Goal: Information Seeking & Learning: Compare options

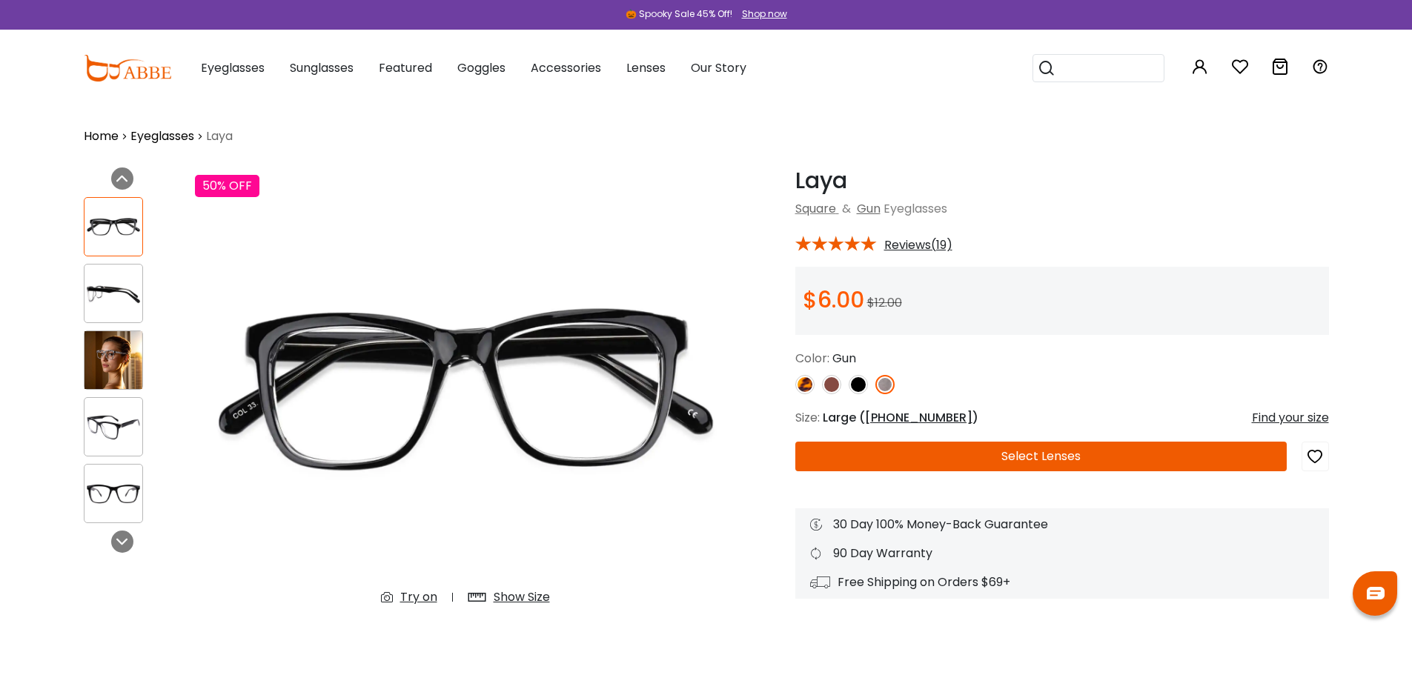
click at [89, 351] on img at bounding box center [113, 360] width 58 height 58
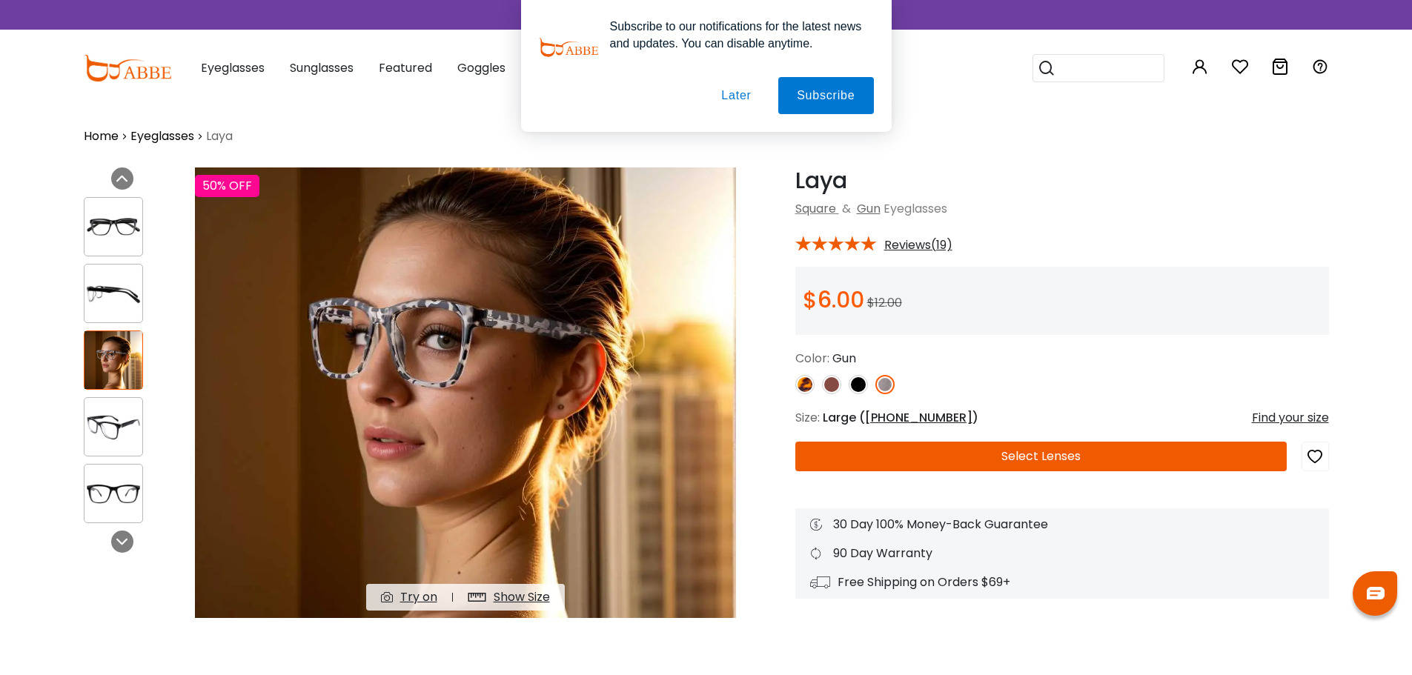
click at [746, 99] on button "Later" at bounding box center [736, 95] width 67 height 37
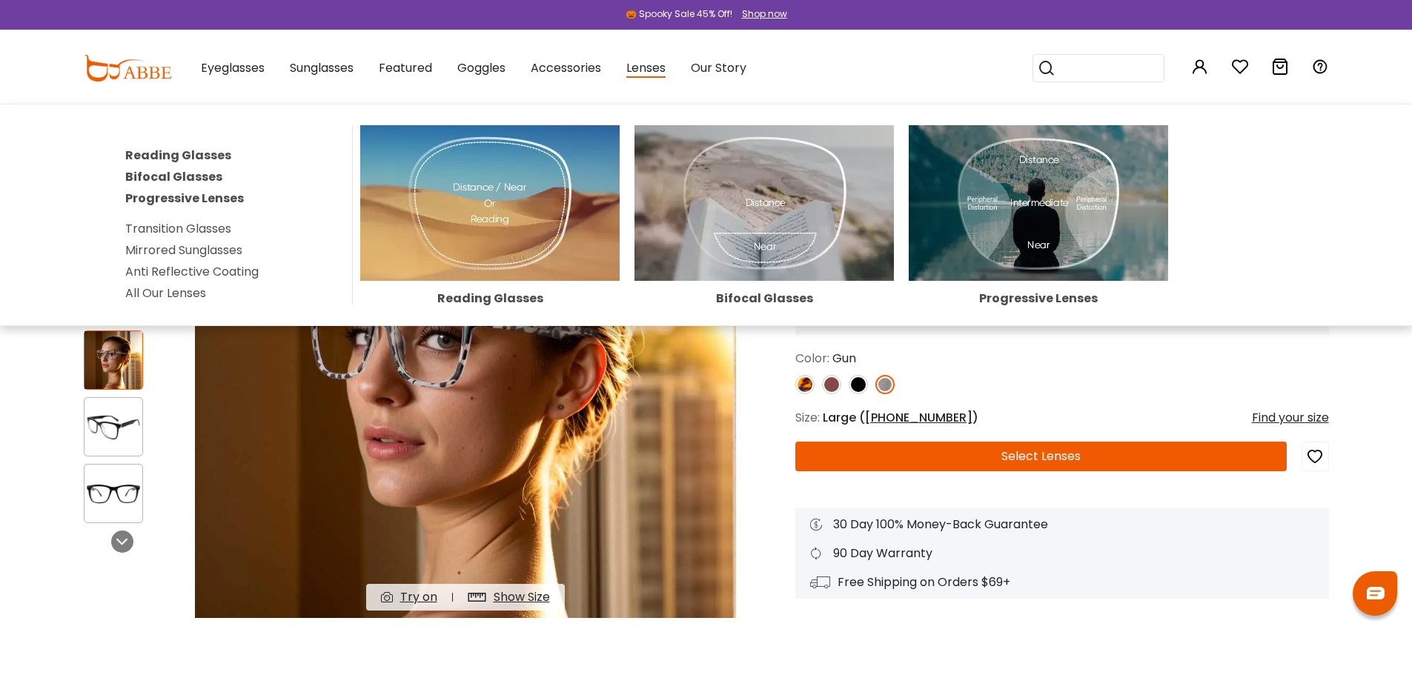
click at [1089, 246] on img at bounding box center [1038, 203] width 259 height 156
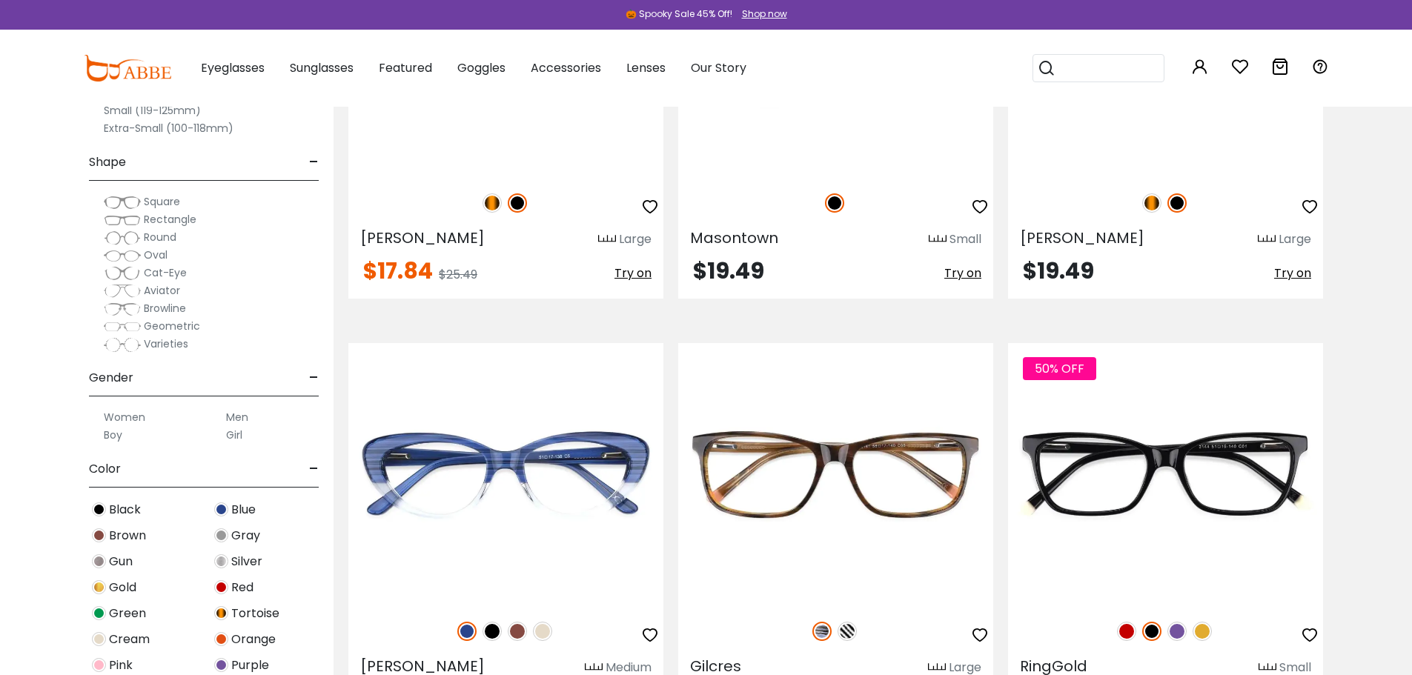
scroll to position [2075, 0]
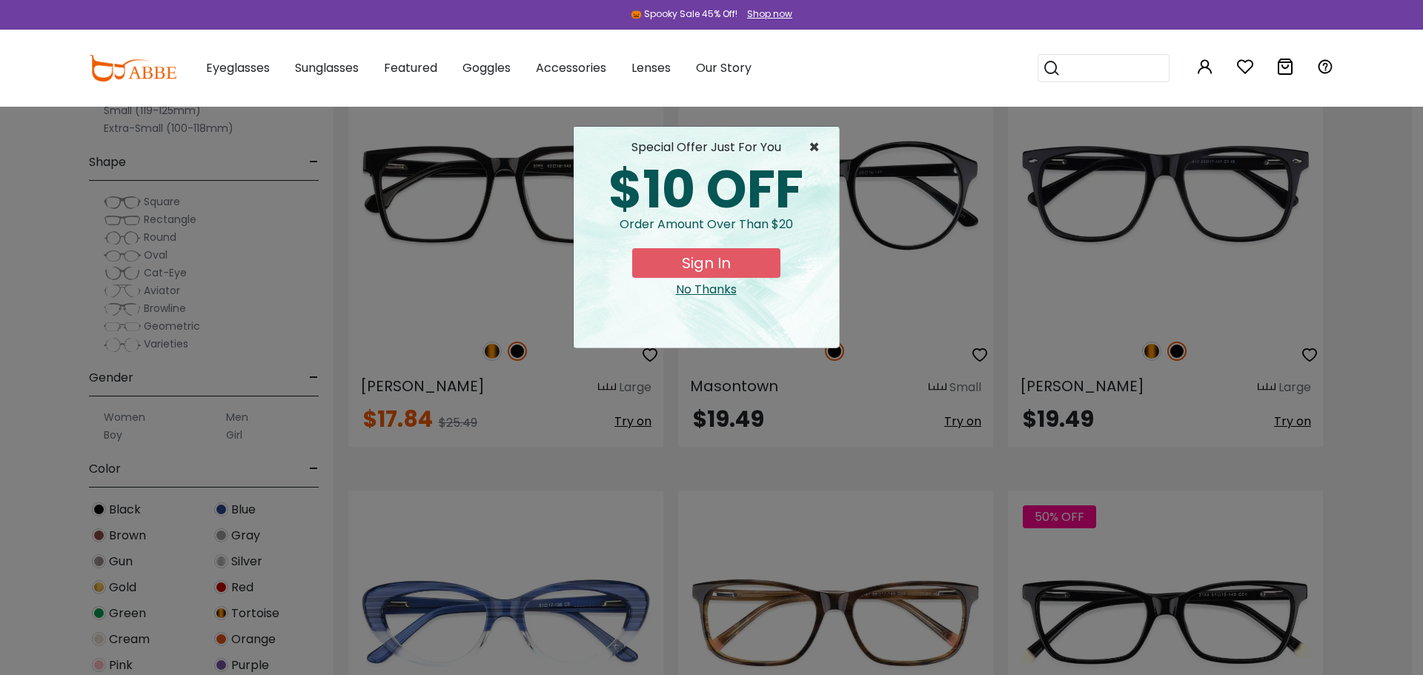
click at [816, 153] on span "×" at bounding box center [818, 148] width 19 height 18
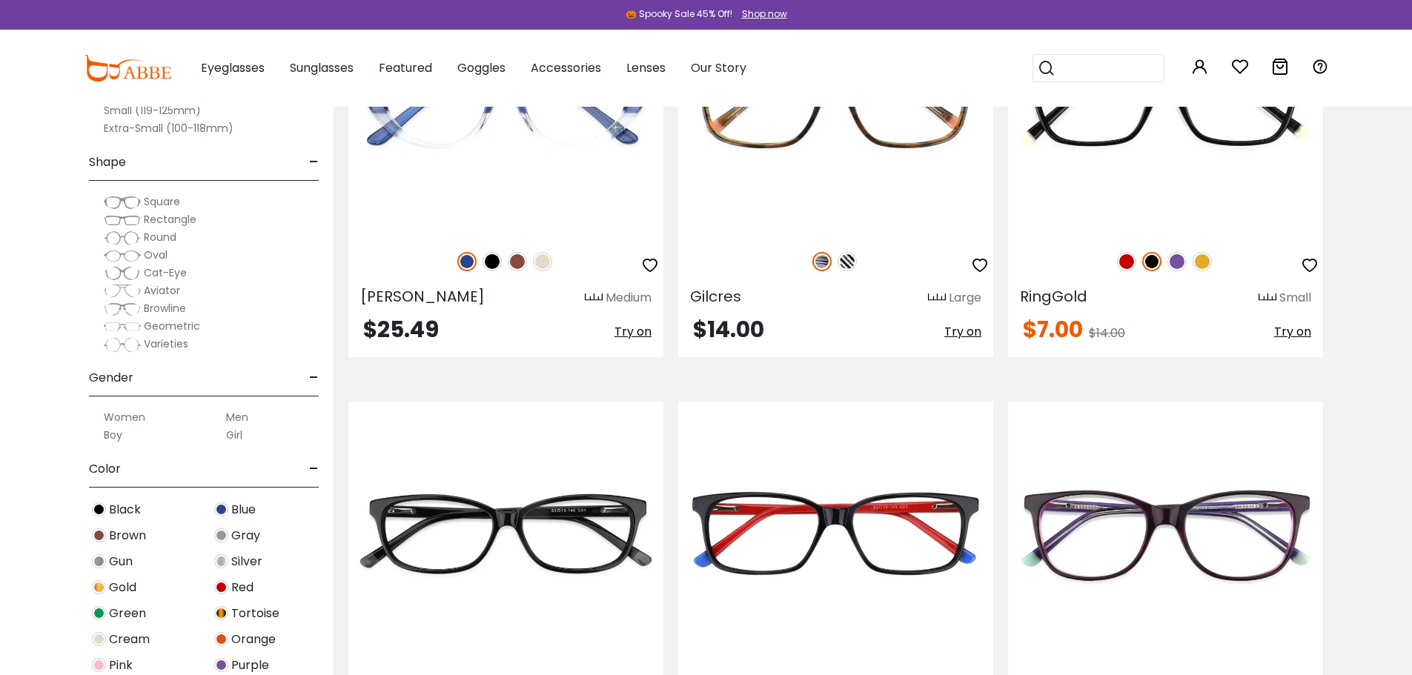
scroll to position [2594, 0]
click at [1184, 276] on div "50% OFF" at bounding box center [1165, 260] width 315 height 31
click at [1169, 270] on img at bounding box center [1176, 260] width 19 height 19
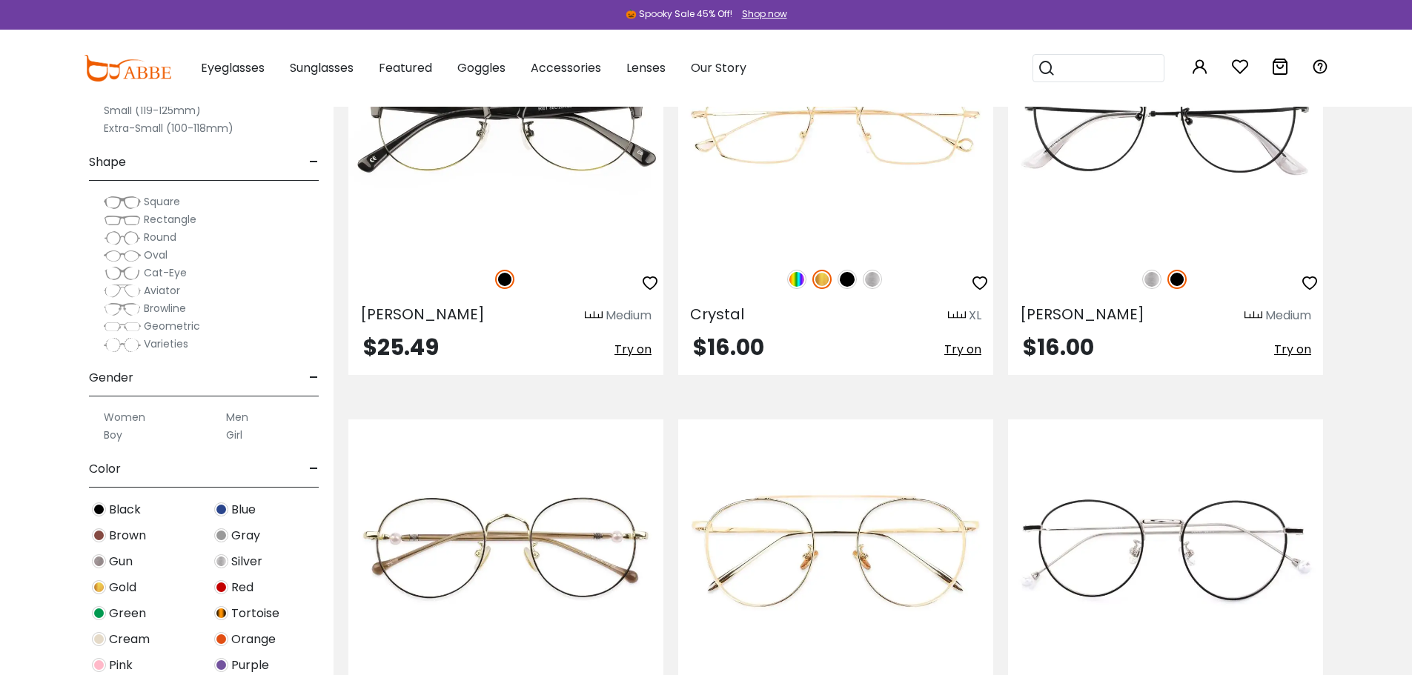
scroll to position [3854, 0]
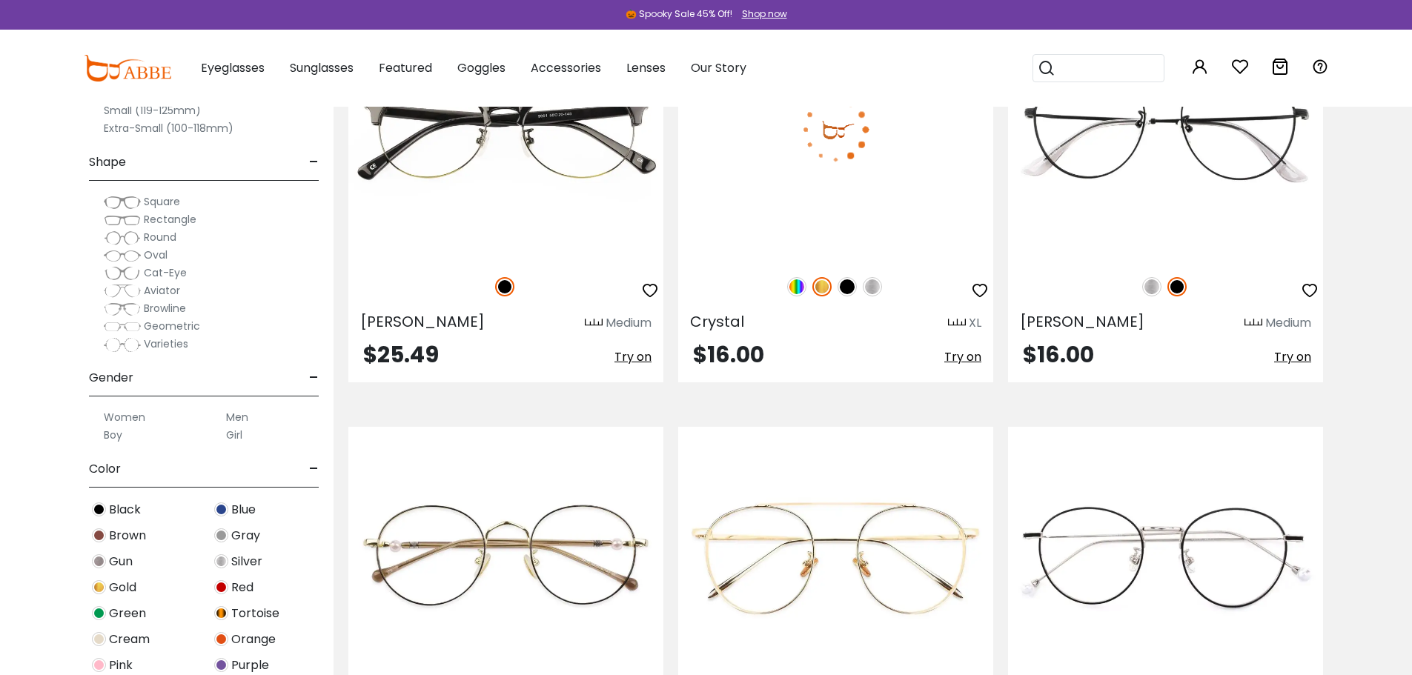
click at [879, 296] on img at bounding box center [872, 286] width 19 height 19
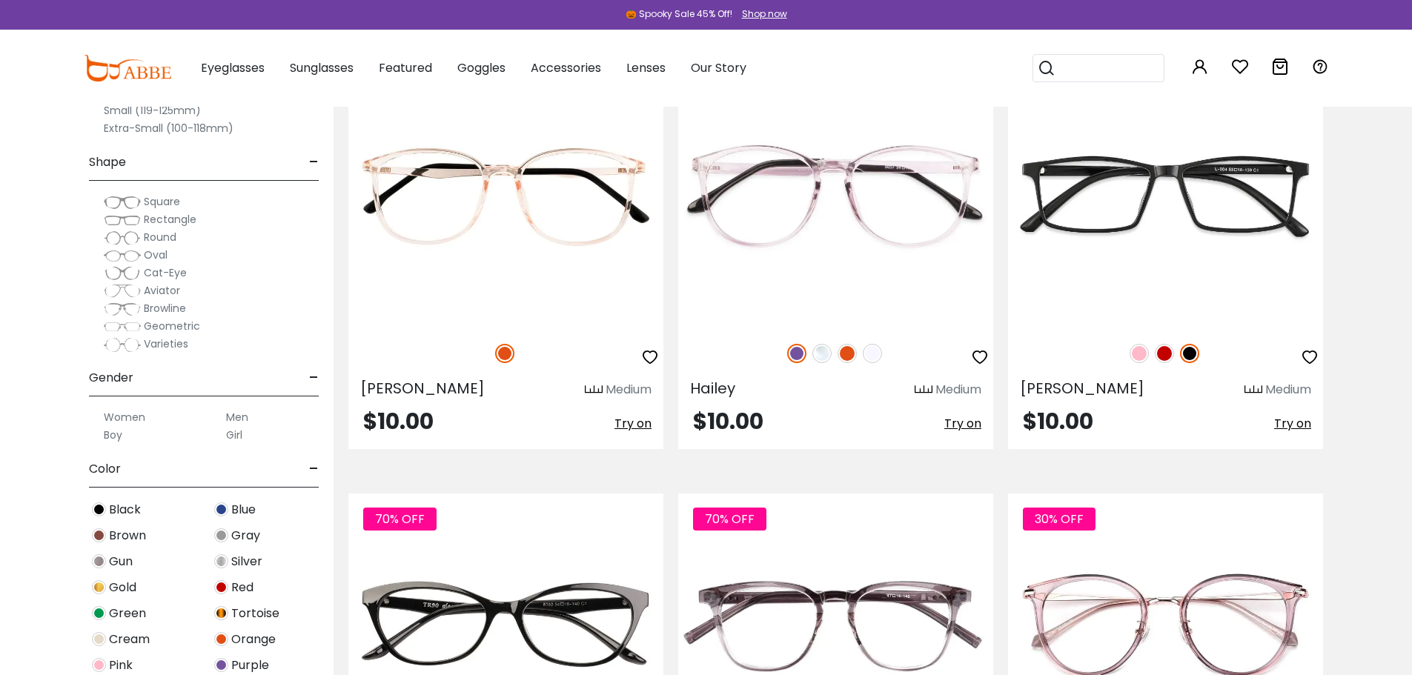
scroll to position [6151, 0]
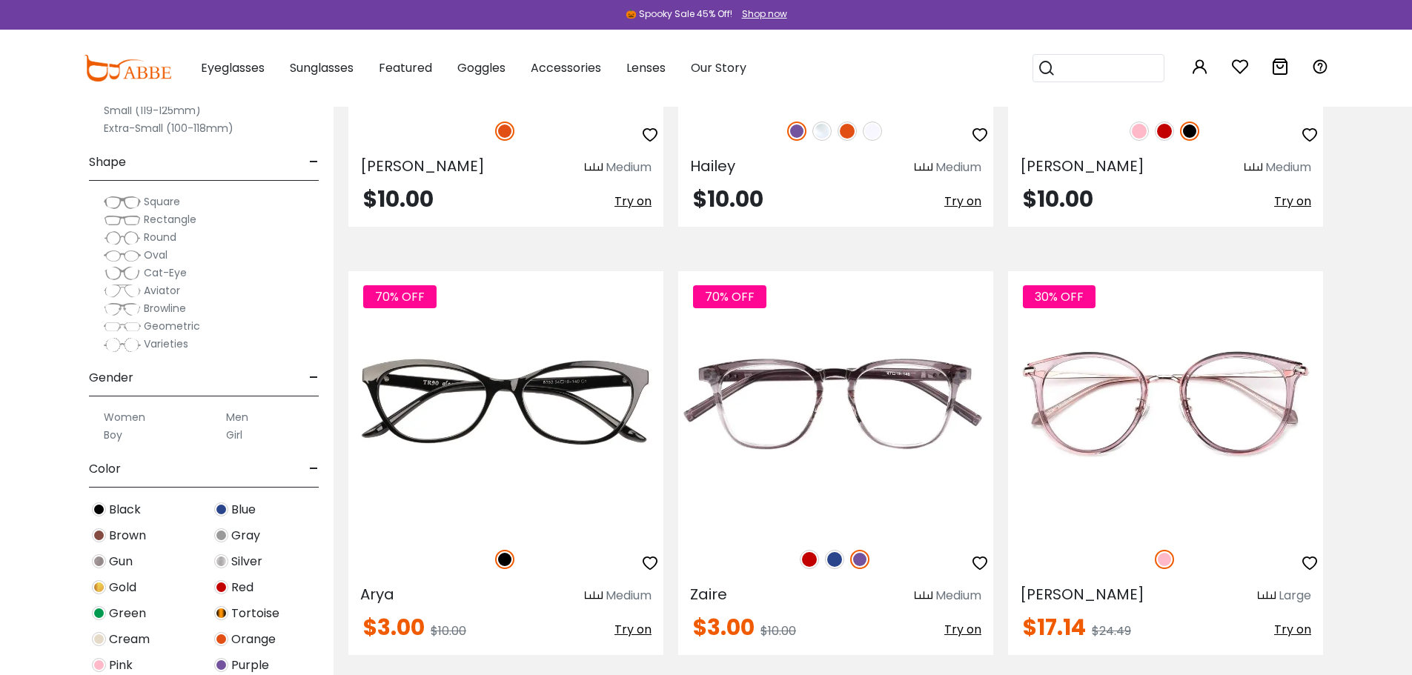
click at [1169, 141] on img at bounding box center [1164, 131] width 19 height 19
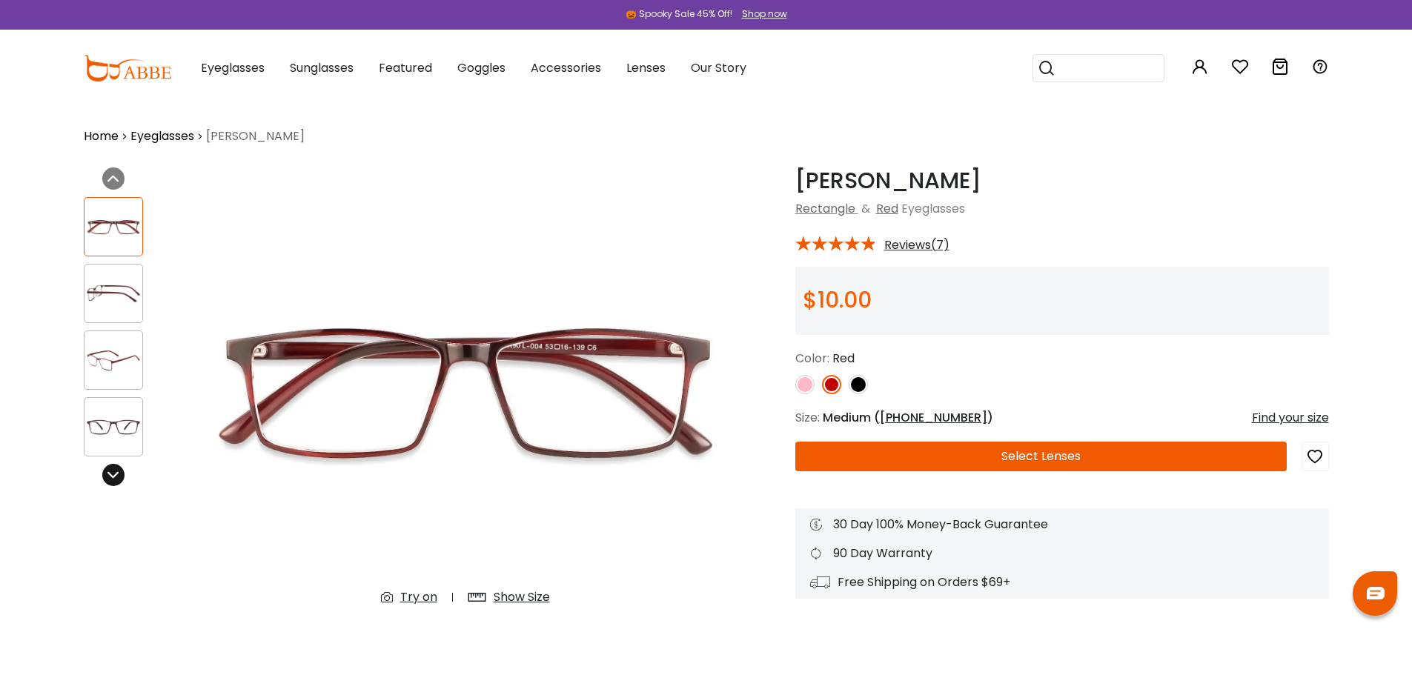
click at [115, 481] on icon at bounding box center [113, 475] width 12 height 12
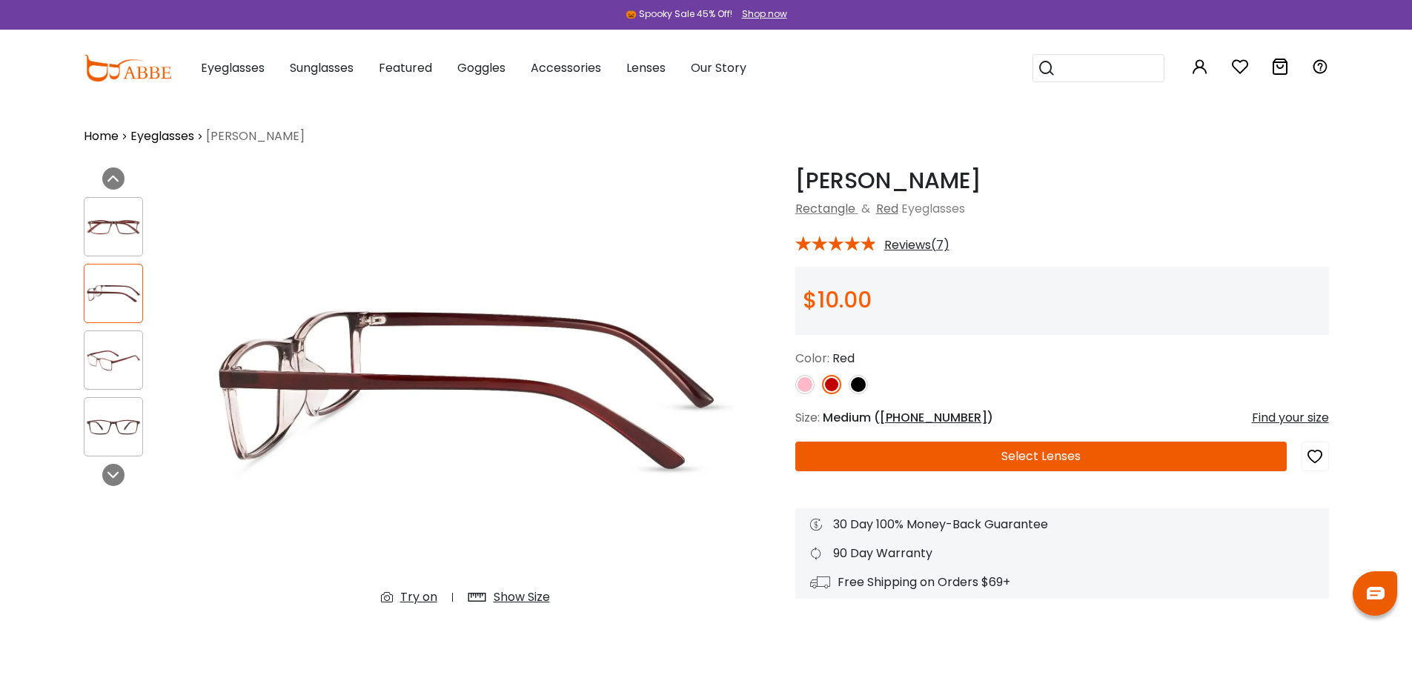
click at [125, 426] on img at bounding box center [113, 427] width 58 height 29
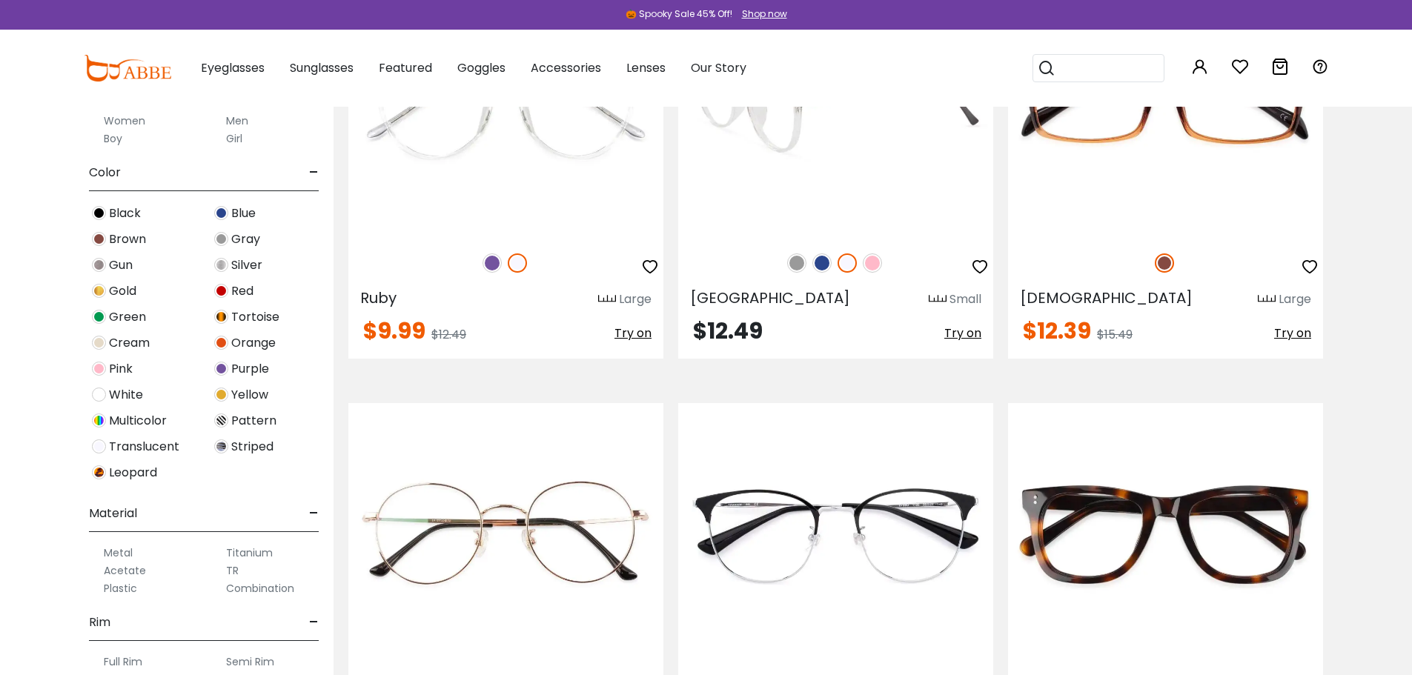
scroll to position [7040, 0]
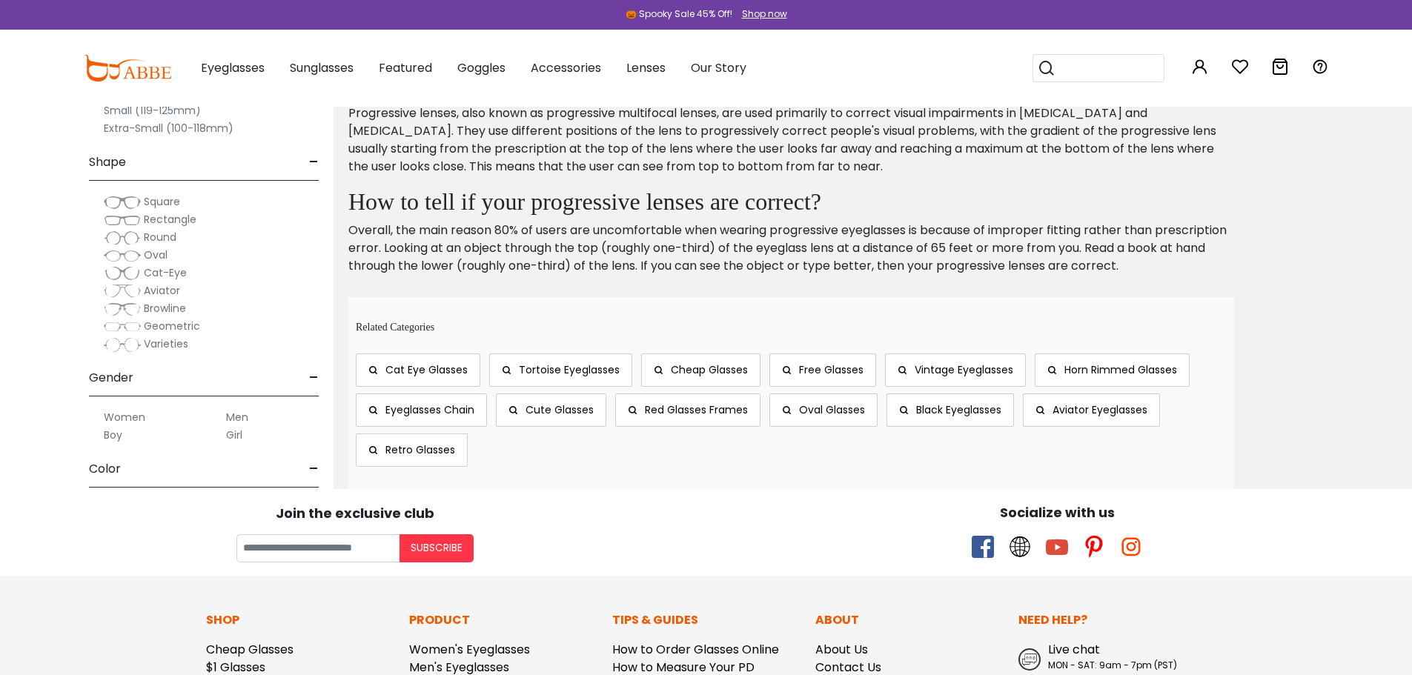
scroll to position [9117, 0]
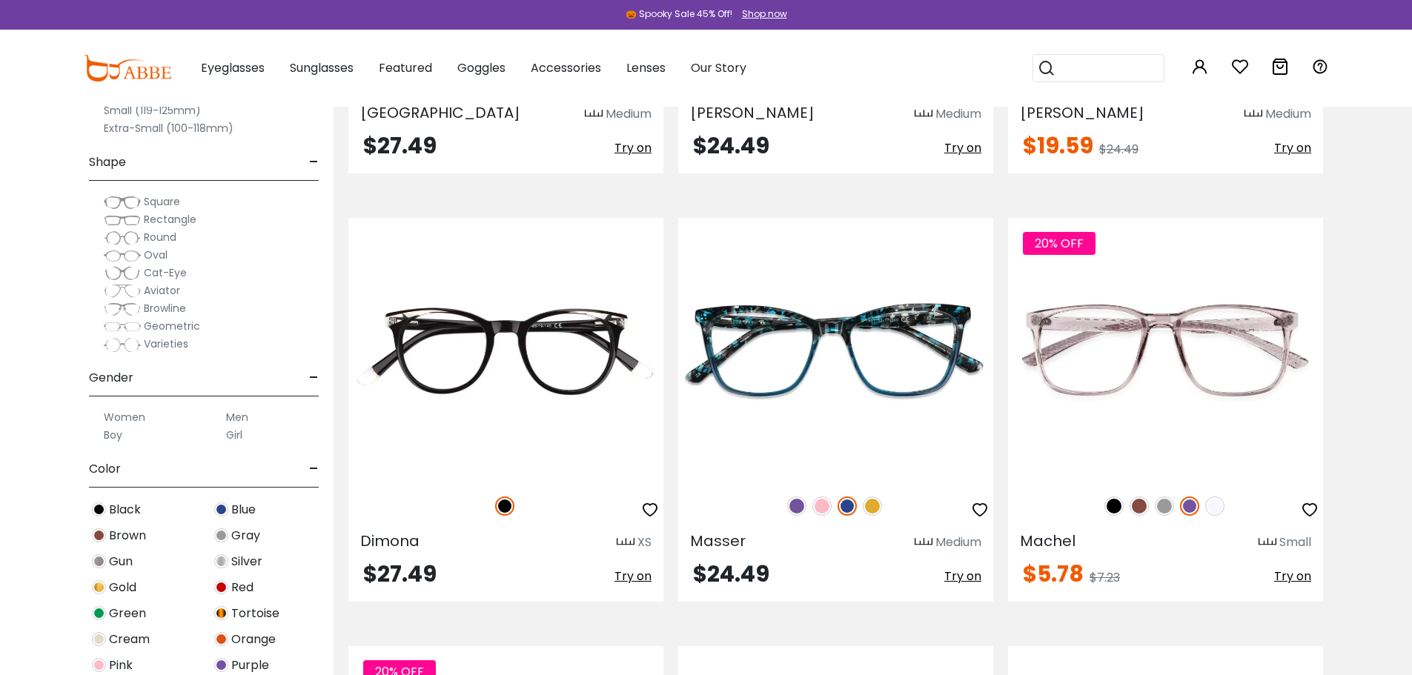
scroll to position [1630, 0]
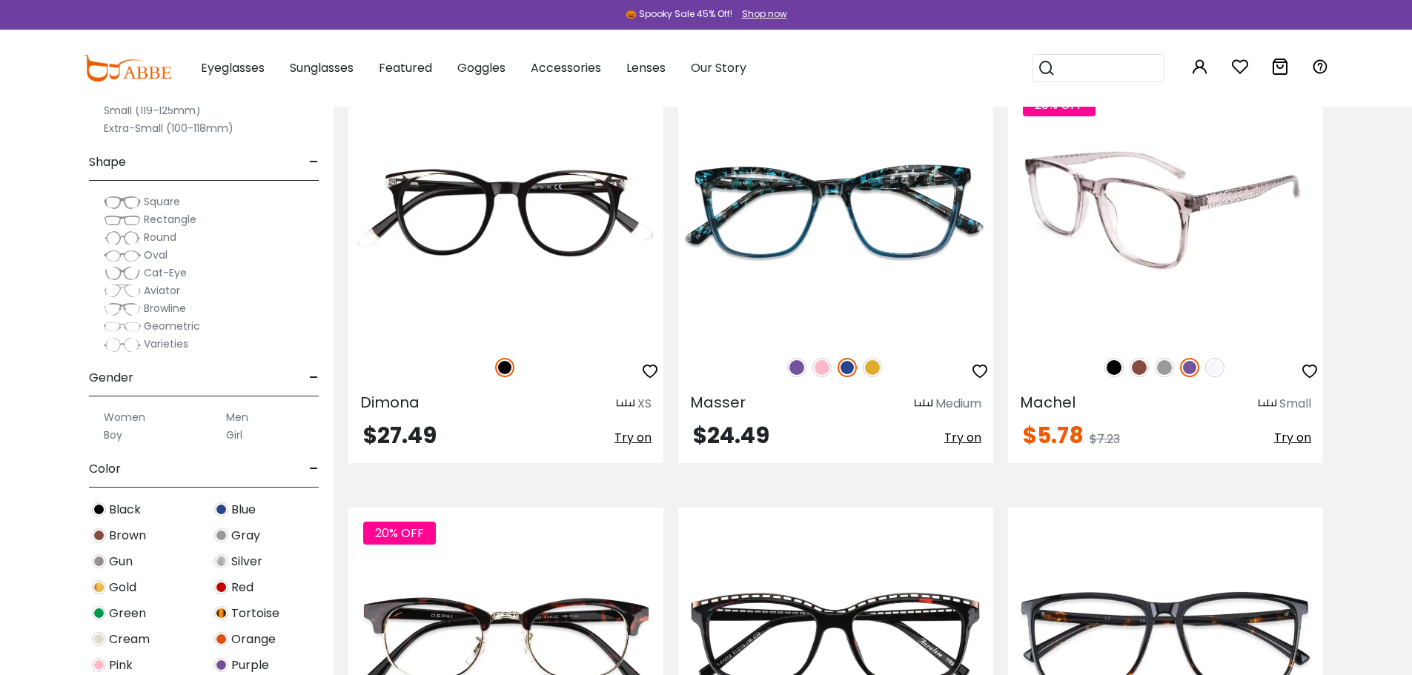
click at [1129, 377] on img at bounding box center [1138, 367] width 19 height 19
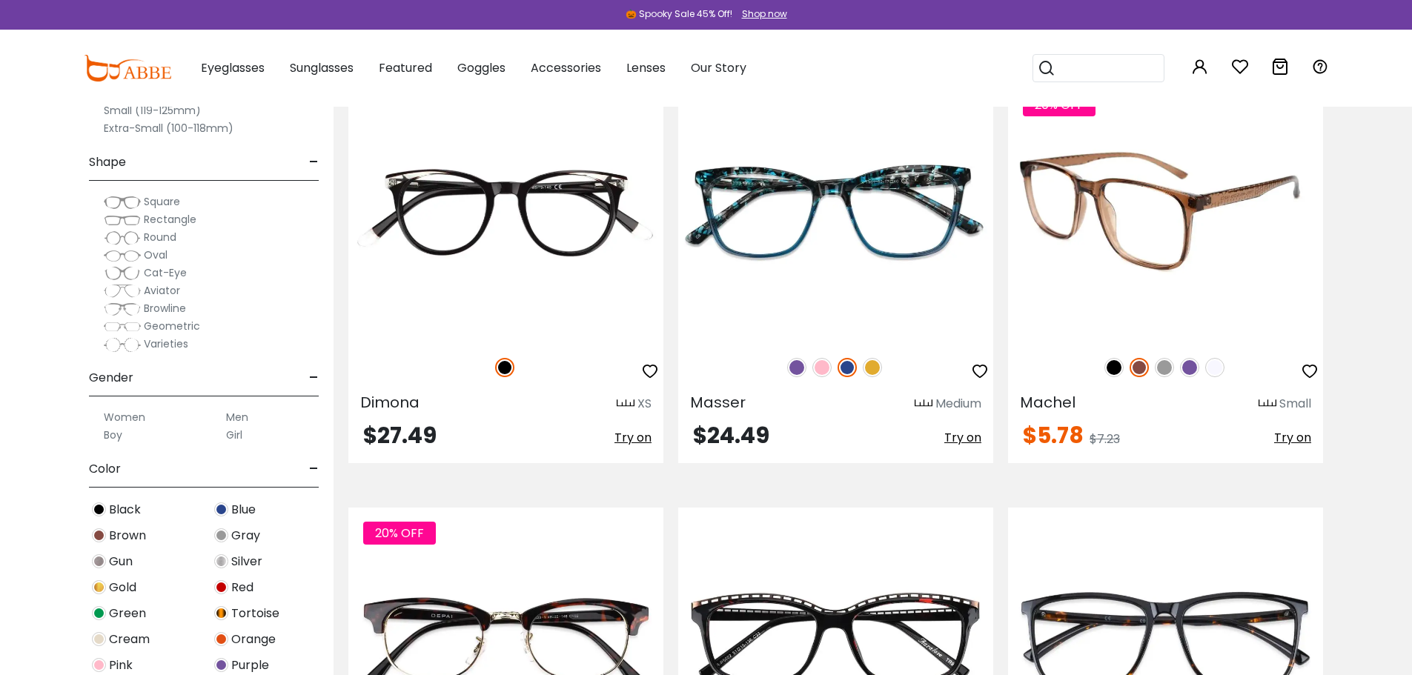
click at [1115, 235] on img at bounding box center [1165, 210] width 315 height 262
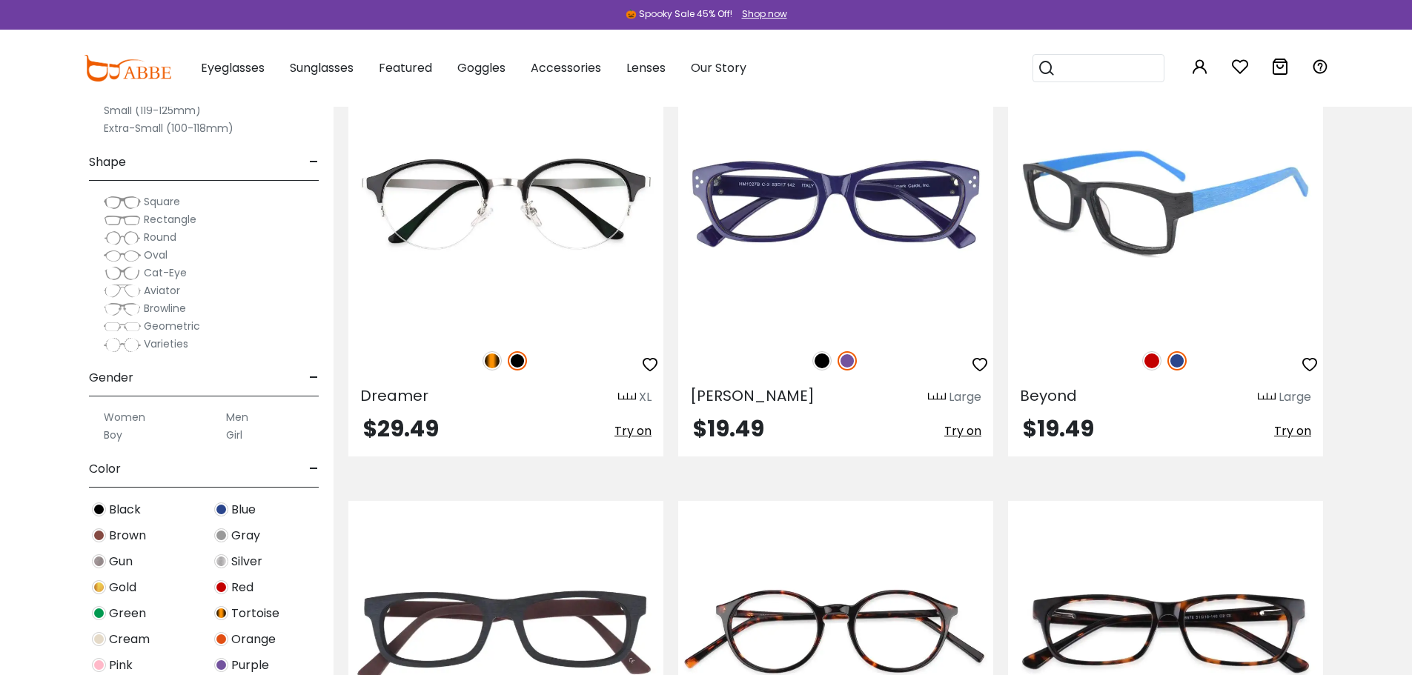
scroll to position [3781, 0]
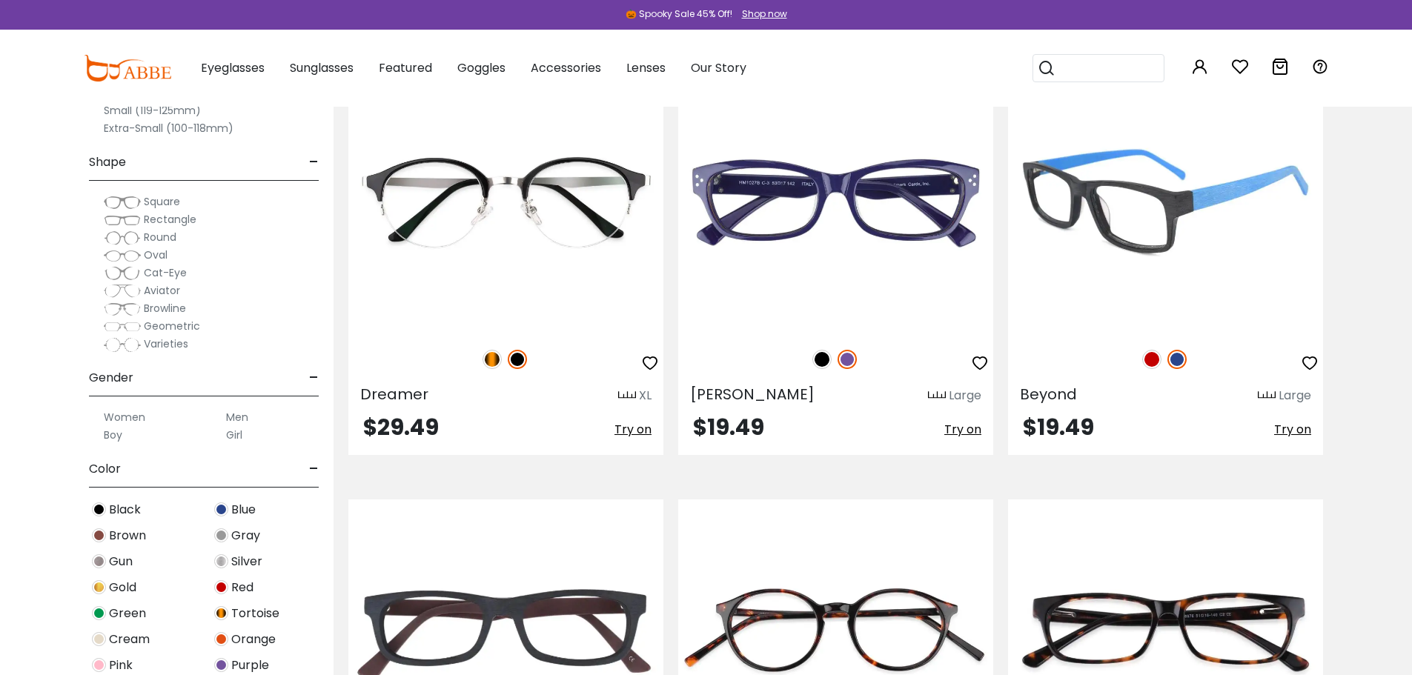
click at [1155, 369] on img at bounding box center [1151, 359] width 19 height 19
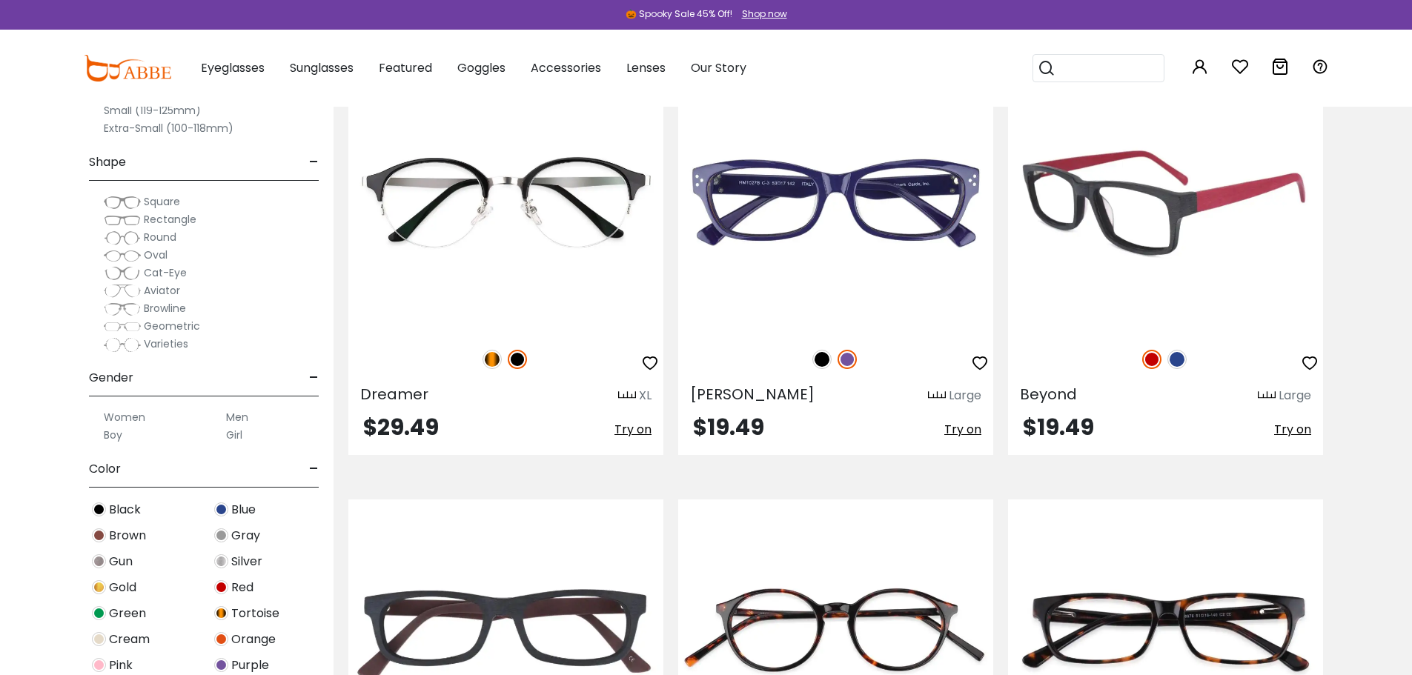
click at [1226, 333] on img at bounding box center [1165, 201] width 315 height 262
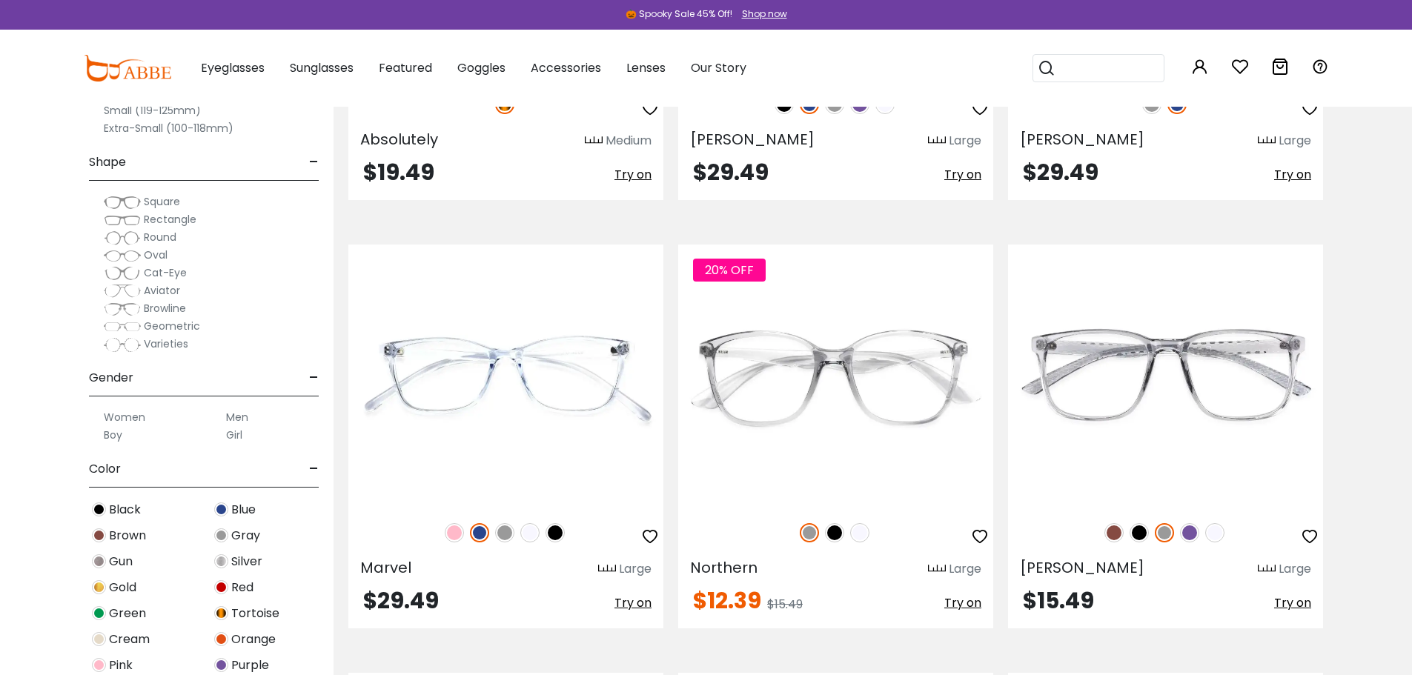
scroll to position [5263, 0]
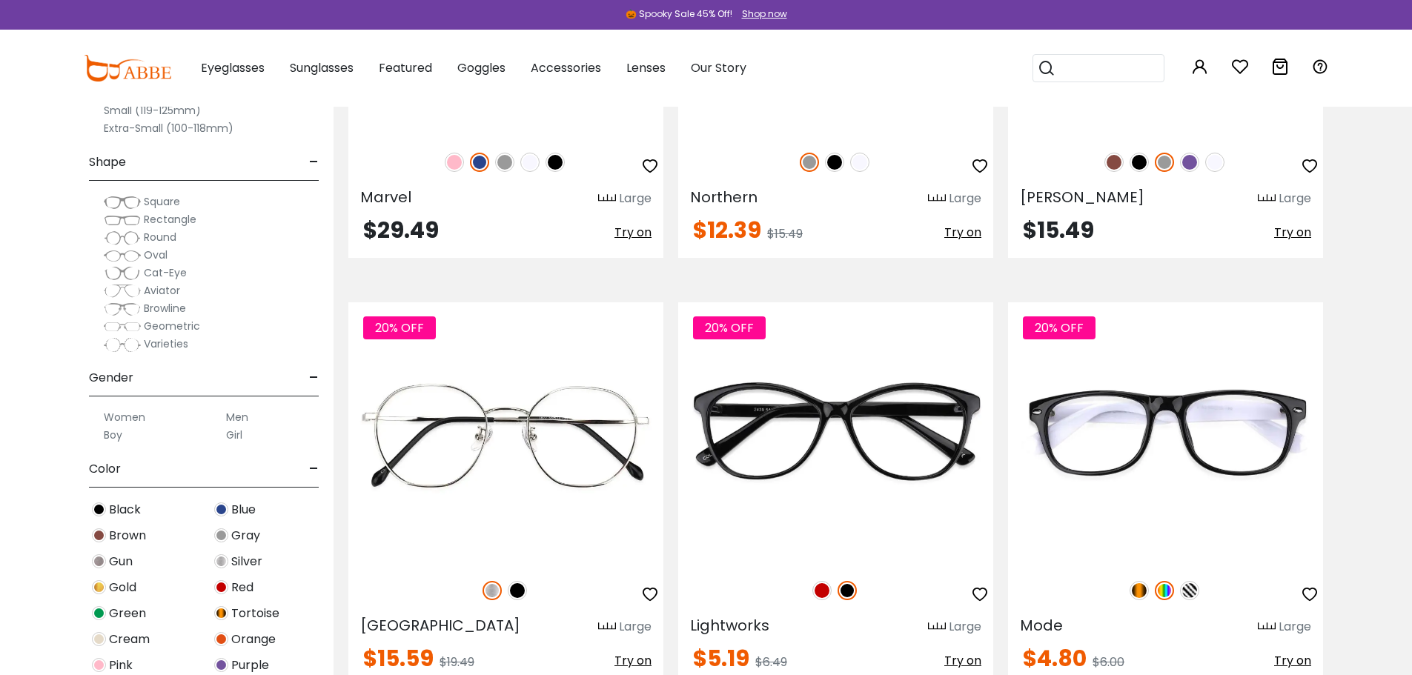
click at [450, 172] on img at bounding box center [454, 162] width 19 height 19
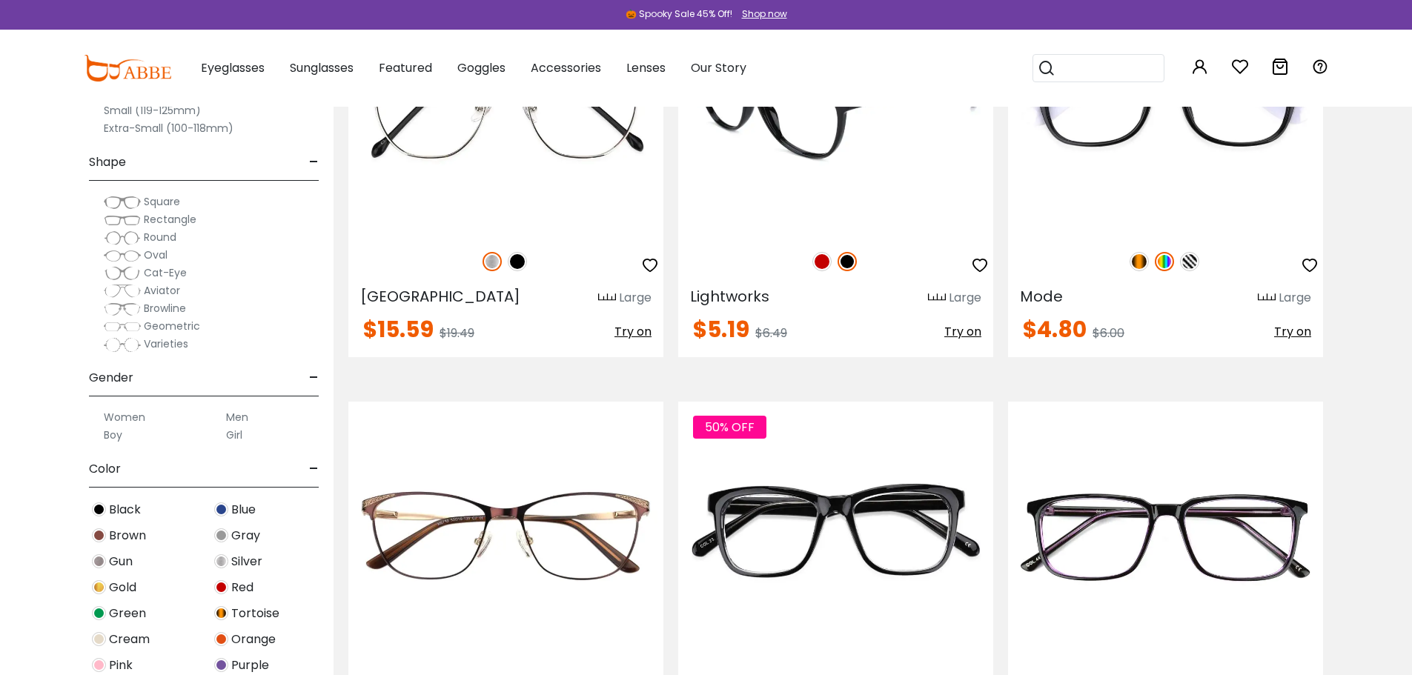
scroll to position [5634, 0]
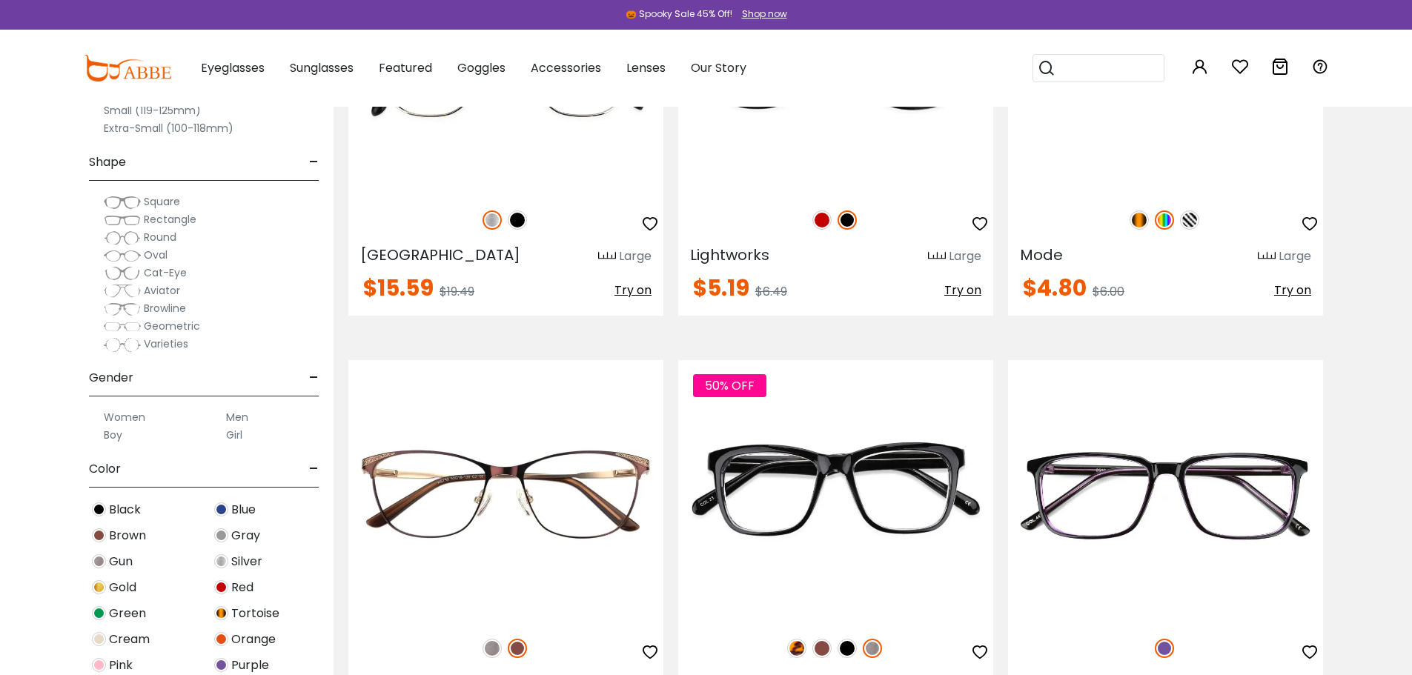
click at [1186, 230] on img at bounding box center [1189, 219] width 19 height 19
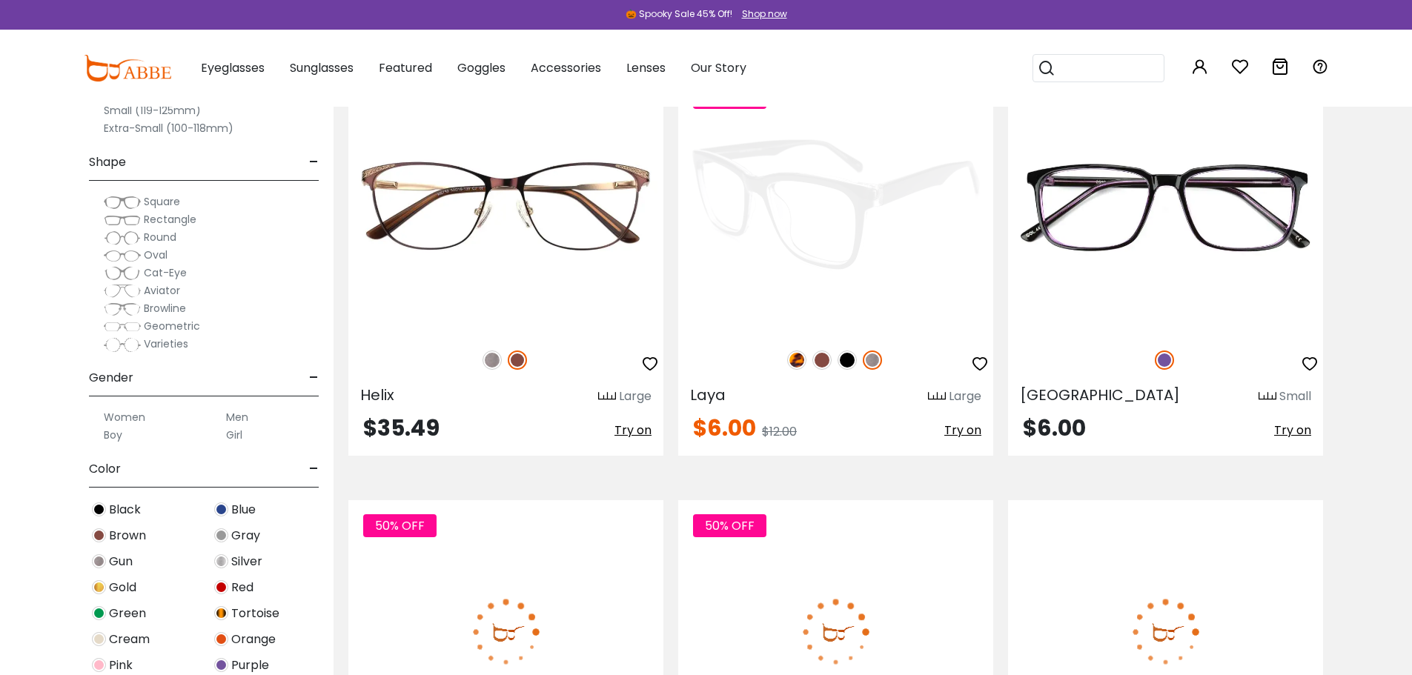
scroll to position [6004, 0]
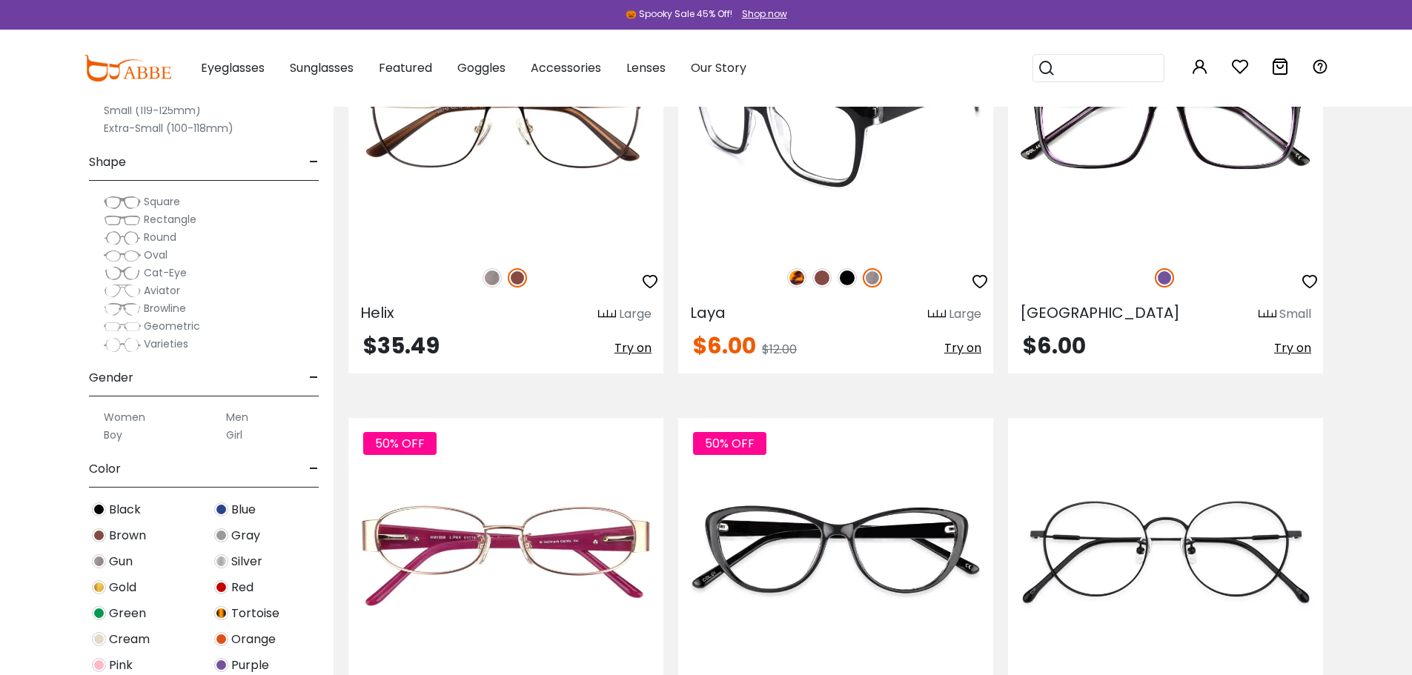
click at [820, 288] on img at bounding box center [821, 277] width 19 height 19
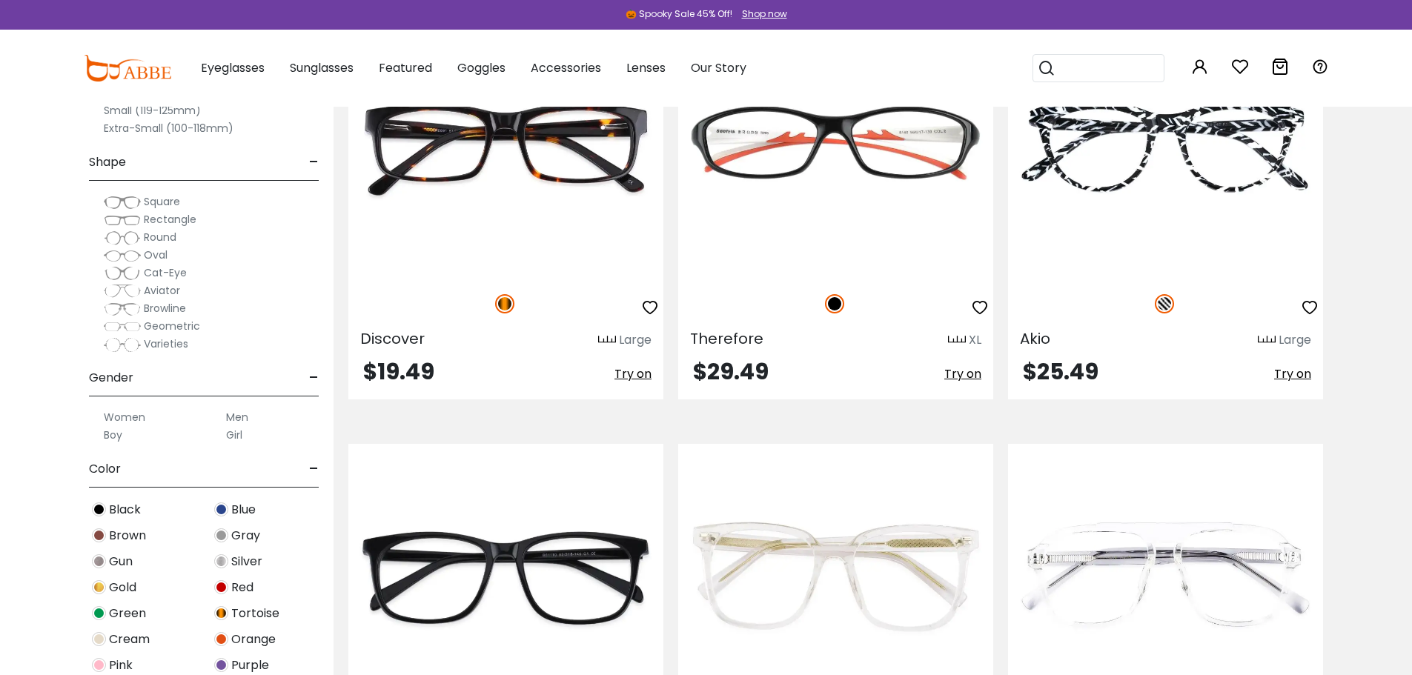
scroll to position [7042, 0]
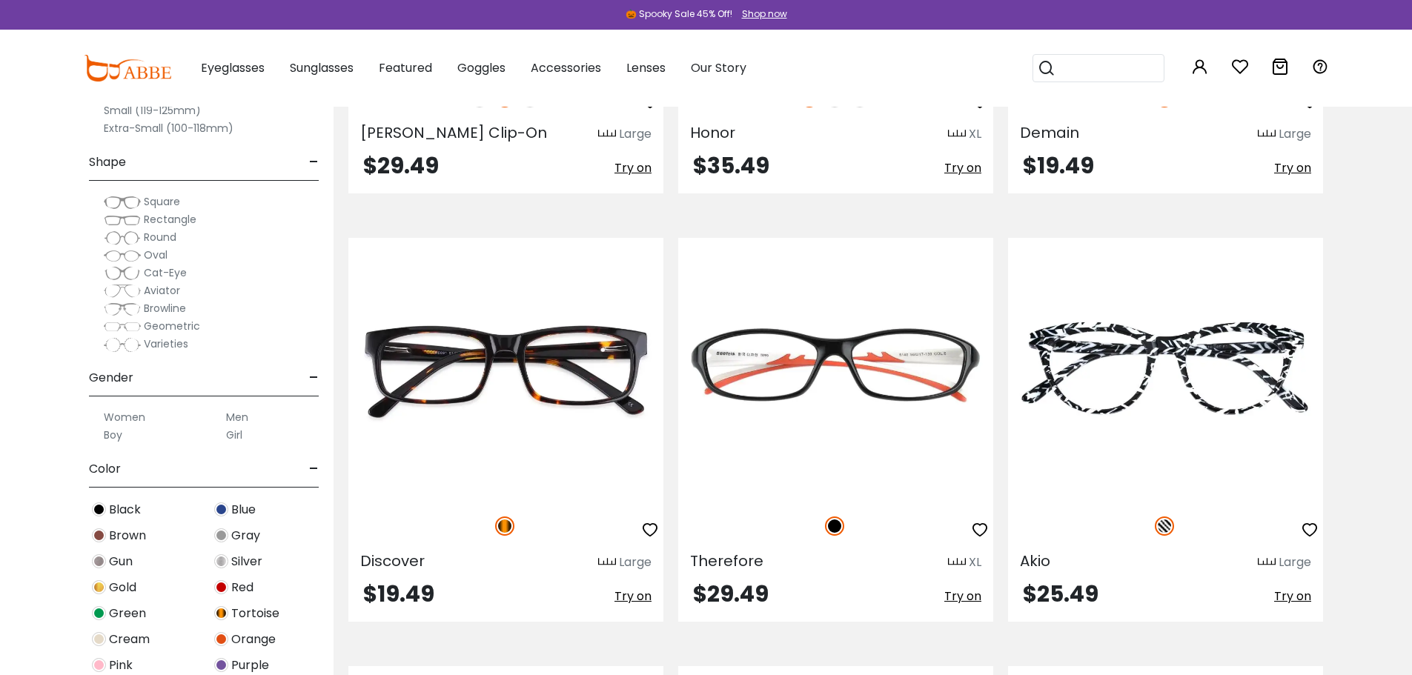
click at [830, 107] on img at bounding box center [834, 97] width 19 height 19
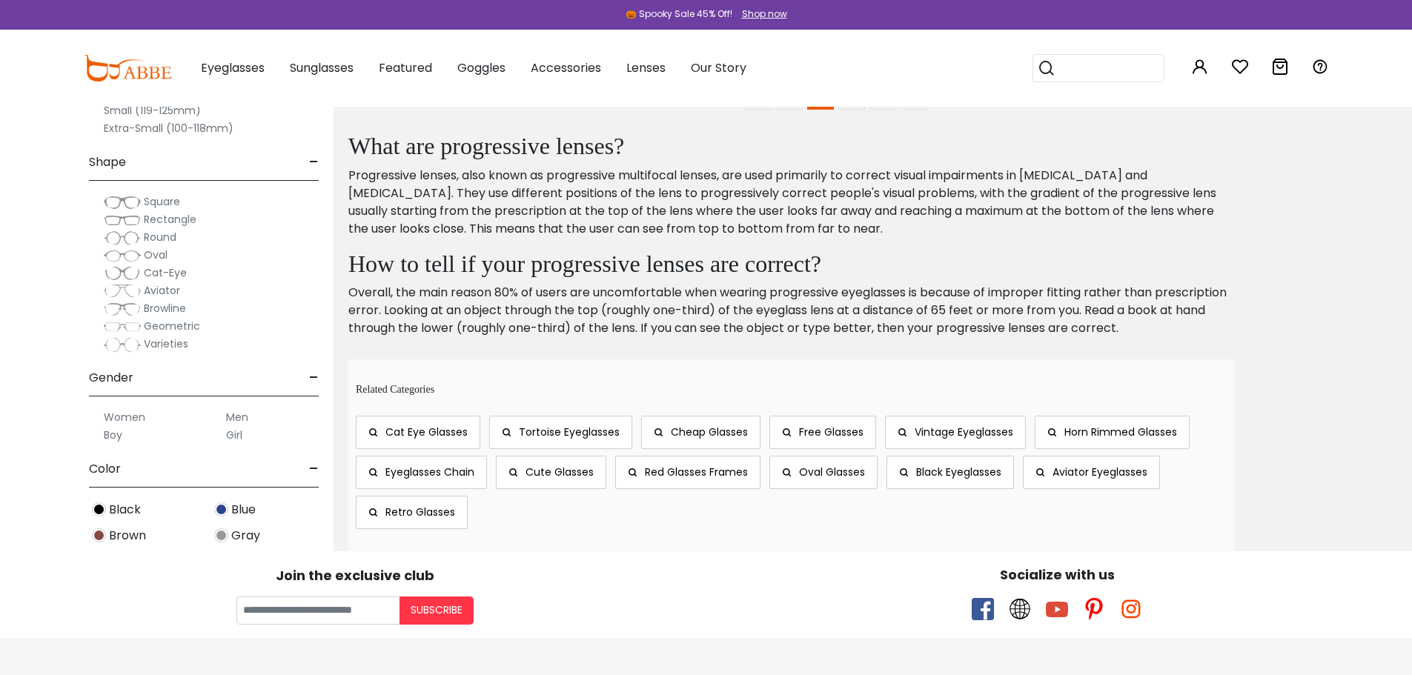
scroll to position [9043, 0]
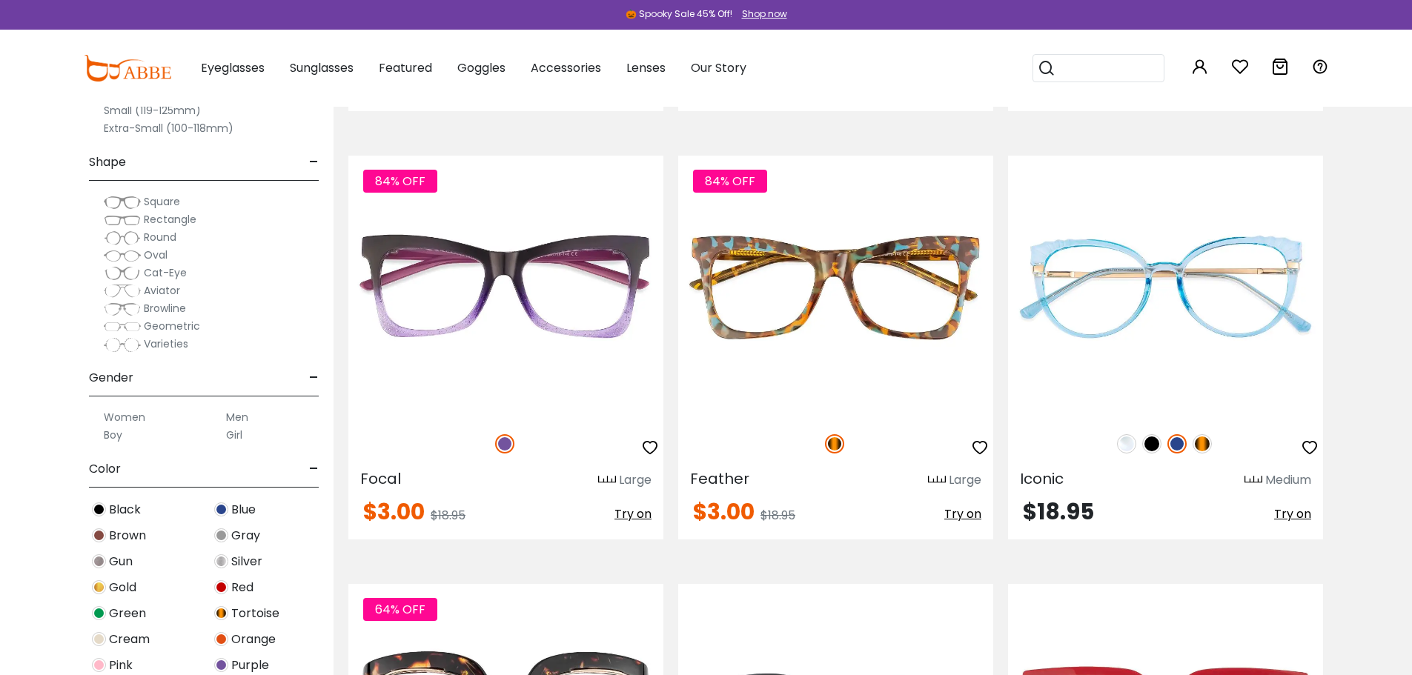
scroll to position [5780, 0]
